Goal: Task Accomplishment & Management: Complete application form

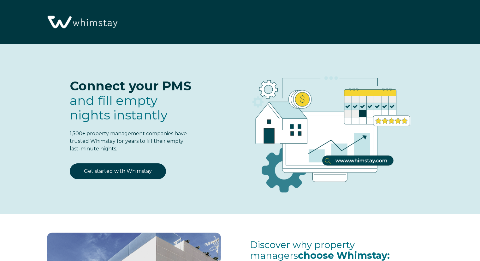
select select "US"
select select "Standard"
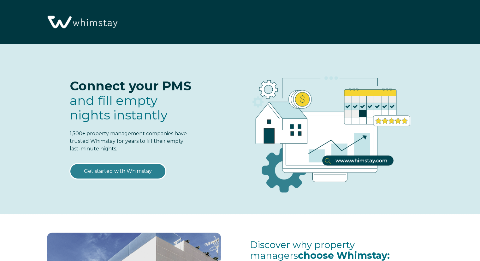
click at [118, 169] on link "Get started with Whimstay" at bounding box center [118, 171] width 96 height 16
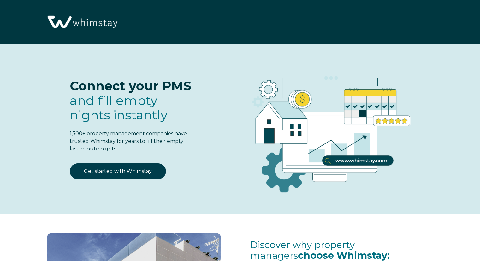
select select "US"
select select "Standard"
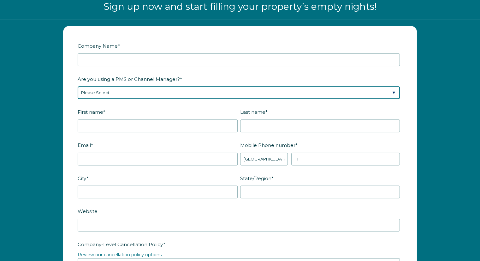
click at [387, 90] on select "Please Select Barefoot BookingPal Boost Brightside CiiRUS Escapia Guesty Hostaw…" at bounding box center [239, 92] width 322 height 13
select select "Airbnb"
click at [78, 86] on select "Please Select Barefoot BookingPal Boost Brightside CiiRUS Escapia Guesty Hostaw…" at bounding box center [239, 92] width 322 height 13
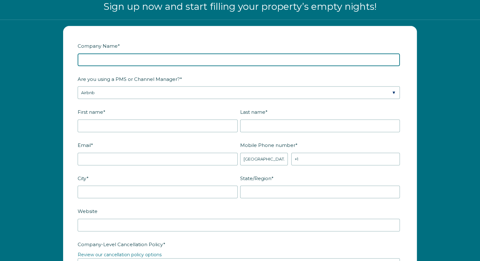
click at [121, 57] on input "Company Name *" at bounding box center [239, 59] width 322 height 13
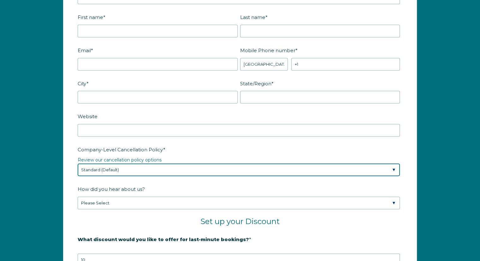
scroll to position [888, 0]
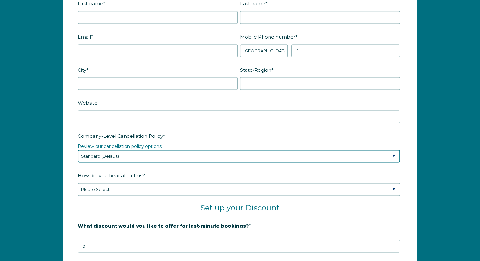
click at [312, 162] on select "Please Select Partial Standard (Default) Moderate Strict" at bounding box center [239, 156] width 322 height 13
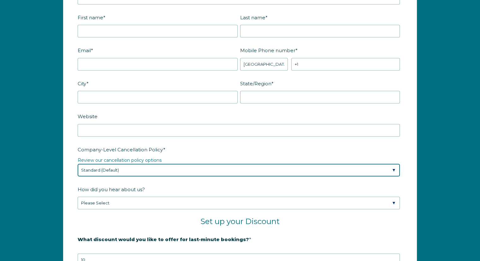
click at [312, 169] on select "Please Select Partial Standard (Default) Moderate Strict" at bounding box center [239, 169] width 322 height 13
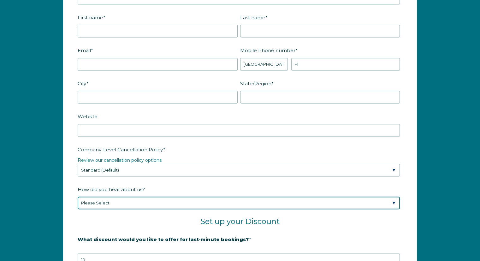
click at [287, 197] on select "Please Select Found Whimstay through a Google search Spoke to a Whimstay salesp…" at bounding box center [239, 202] width 322 height 13
select select "Marketing Email"
click at [78, 196] on select "Please Select Found Whimstay through a Google search Spoke to a Whimstay salesp…" at bounding box center [239, 202] width 322 height 13
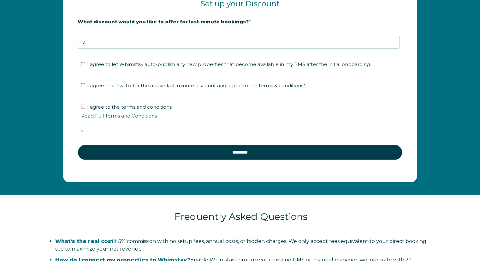
scroll to position [1109, 0]
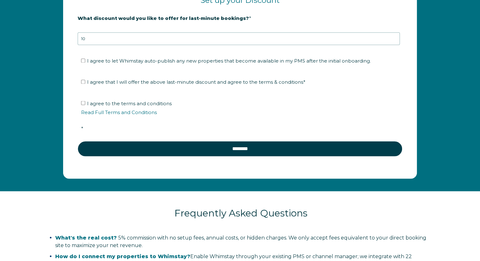
click at [79, 81] on ul "I agree that I will offer the above last-minute discount and agree to the terms…" at bounding box center [239, 82] width 322 height 10
click at [82, 65] on fieldset "I agree to let Whimstay auto-publish any new properties that become available i…" at bounding box center [240, 62] width 325 height 21
click at [83, 62] on li "I agree to let Whimstay auto-publish any new properties that become available i…" at bounding box center [242, 61] width 322 height 10
click at [85, 82] on label "I agree that I will offer the above last-minute discount and agree to the terms…" at bounding box center [193, 82] width 224 height 6
click at [85, 82] on input "I agree that I will offer the above last-minute discount and agree to the terms…" at bounding box center [83, 82] width 4 height 4
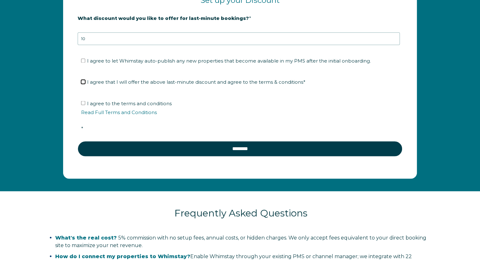
checkbox input "true"
click at [83, 103] on label "I agree to the terms and conditions Read Full Terms and Conditions *" at bounding box center [242, 115] width 322 height 31
click at [83, 103] on input "I agree to the terms and conditions Read Full Terms and Conditions *" at bounding box center [83, 103] width 4 height 4
checkbox input "true"
click at [106, 112] on link "Read Full Terms and Conditions" at bounding box center [119, 112] width 76 height 6
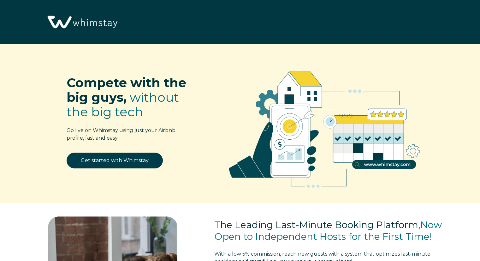
select select "US"
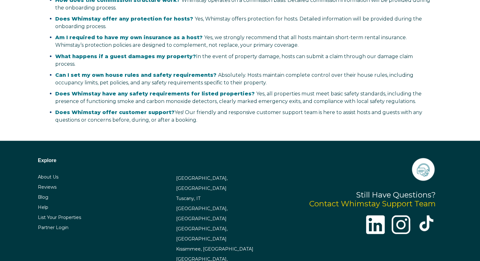
scroll to position [1217, 0]
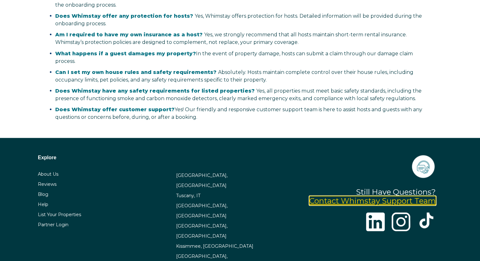
click at [408, 196] on link "Contact Whimstay Support Team" at bounding box center [372, 200] width 127 height 9
